Goal: Check status: Check status

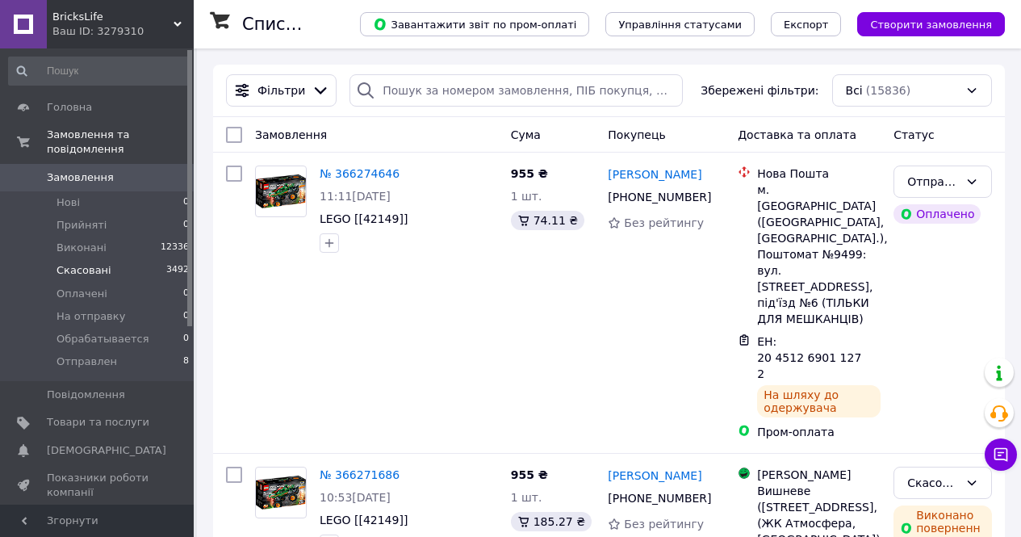
click at [78, 263] on span "Скасовані" at bounding box center [84, 270] width 55 height 15
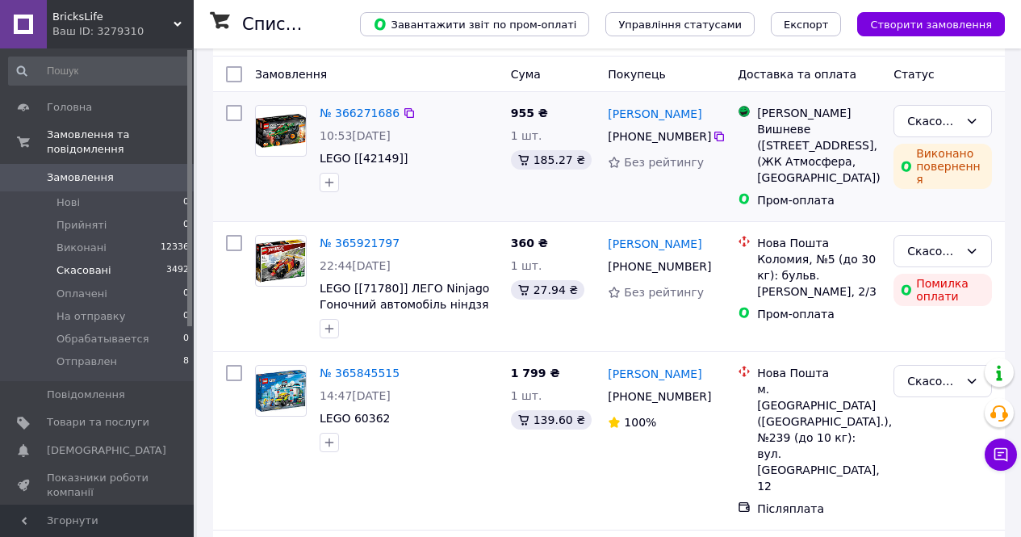
scroll to position [135, 0]
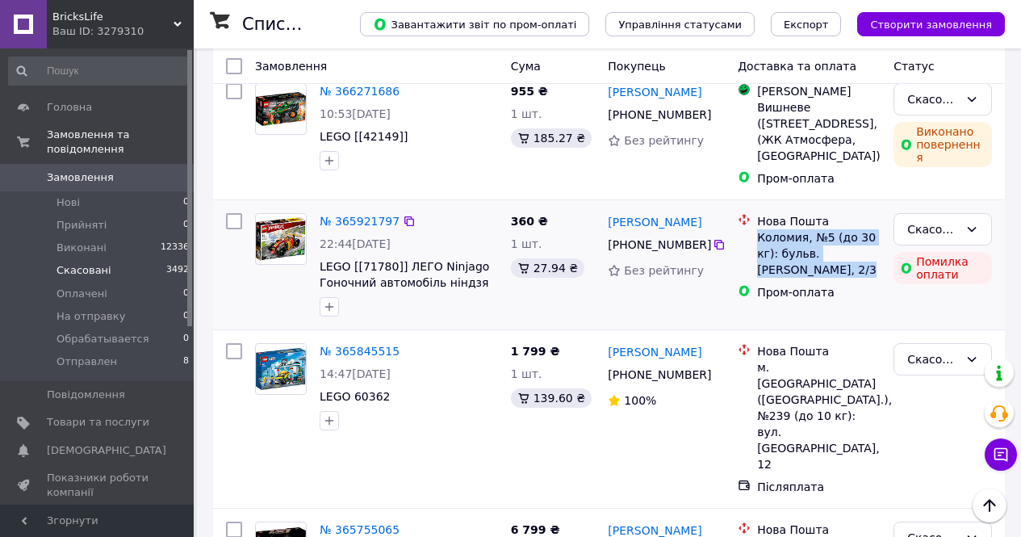
drag, startPoint x: 761, startPoint y: 248, endPoint x: 854, endPoint y: 285, distance: 100.0
click at [854, 278] on div "Коломия, №5 (до 30 кг): бульв. [PERSON_NAME], 2/3" at bounding box center [818, 253] width 123 height 48
click at [849, 229] on div "Нова Пошта" at bounding box center [818, 221] width 123 height 16
drag, startPoint x: 759, startPoint y: 232, endPoint x: 850, endPoint y: 284, distance: 105.2
click at [851, 278] on div "Нова Пошта Коломия, №5 (до 30 кг): бульв. Лесі Українки, 2/3" at bounding box center [819, 245] width 130 height 65
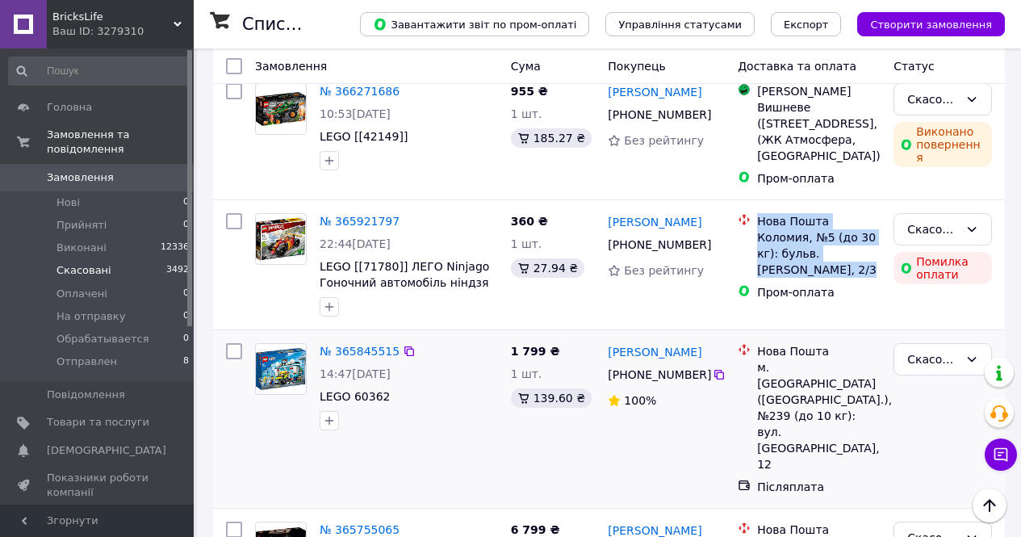
copy div "Нова Пошта Коломия, №5 (до 30 кг): бульв. Лесі Українки, 2/3"
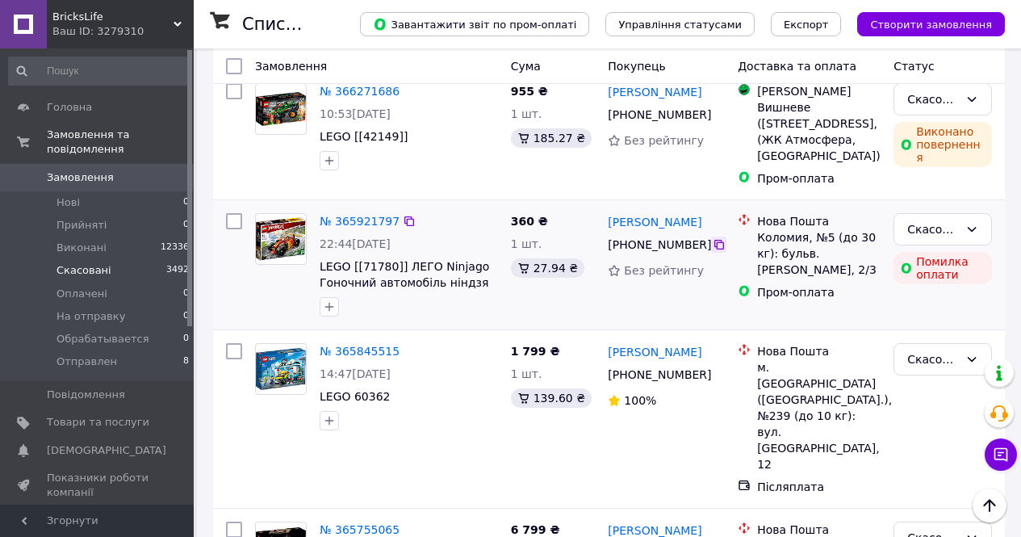
click at [714, 249] on icon at bounding box center [719, 245] width 10 height 10
drag, startPoint x: 672, startPoint y: 243, endPoint x: 604, endPoint y: 241, distance: 68.7
click at [604, 241] on div "Яна Лаврук +380 63 647 33 50 Без рейтингу" at bounding box center [666, 265] width 130 height 116
copy link "[PERSON_NAME]"
click at [779, 249] on div "Коломия, №5 (до 30 кг): бульв. [PERSON_NAME], 2/3" at bounding box center [818, 253] width 123 height 48
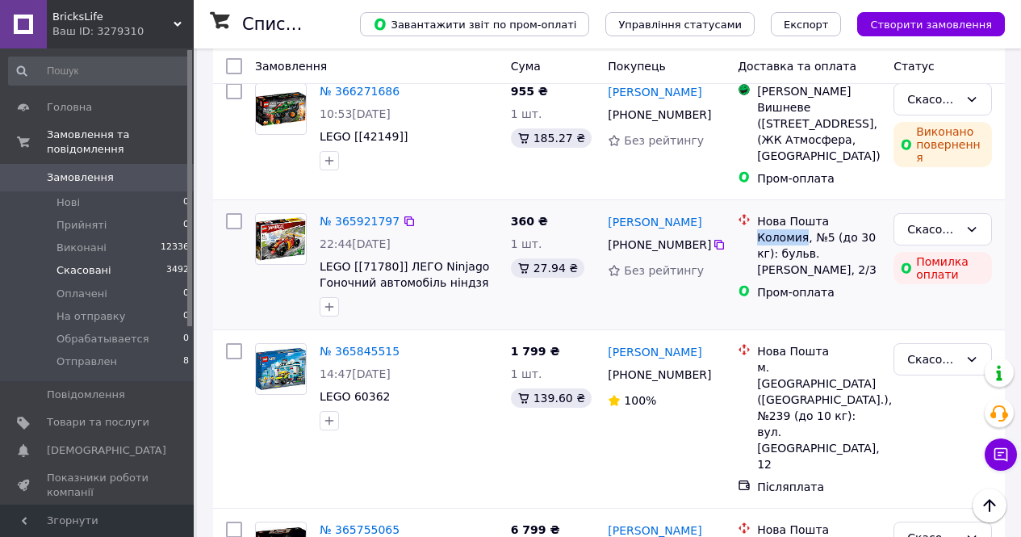
click at [779, 249] on div "Коломия, №5 (до 30 кг): бульв. [PERSON_NAME], 2/3" at bounding box center [818, 253] width 123 height 48
copy div "Коломия"
